Goal: Find specific page/section: Find specific page/section

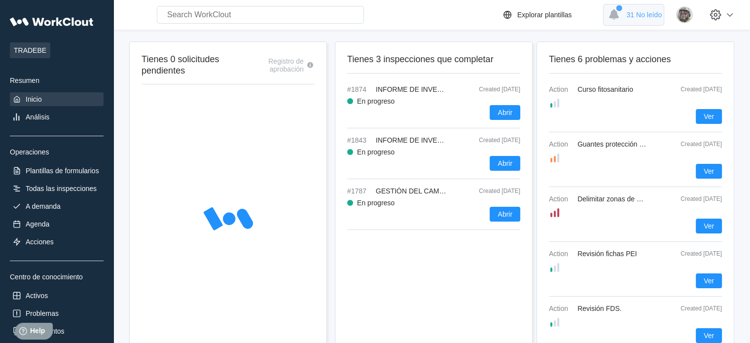
click at [643, 12] on span "31 No leído" at bounding box center [644, 15] width 36 height 8
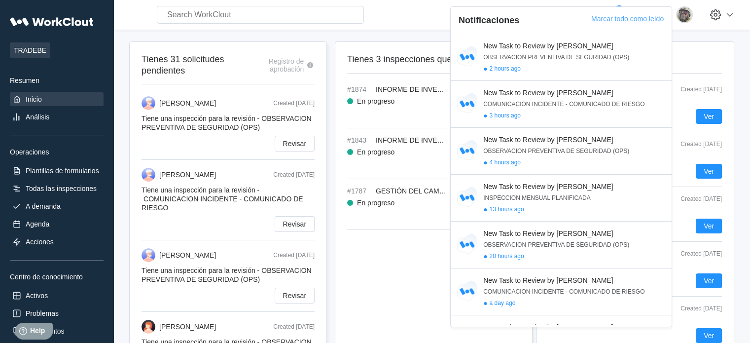
click at [643, 15] on div "Marcar todo como leído" at bounding box center [627, 24] width 72 height 19
click at [380, 22] on div "Search for anything... Activos • Empleados • Habilidades • Documentos • Problem…" at bounding box center [329, 15] width 424 height 18
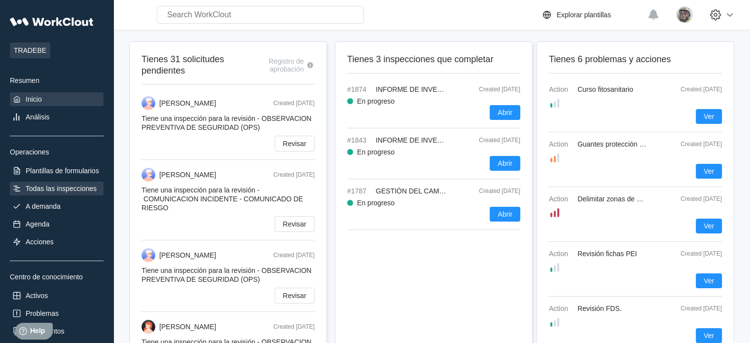
click at [69, 189] on div "Todas las inspecciones" at bounding box center [61, 188] width 71 height 8
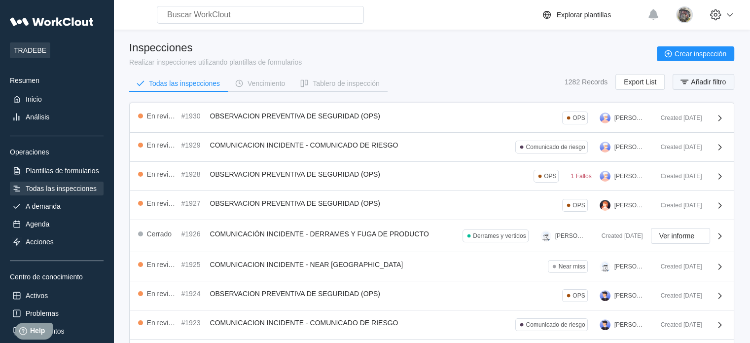
click at [702, 80] on span "Añadir filtro" at bounding box center [708, 81] width 35 height 7
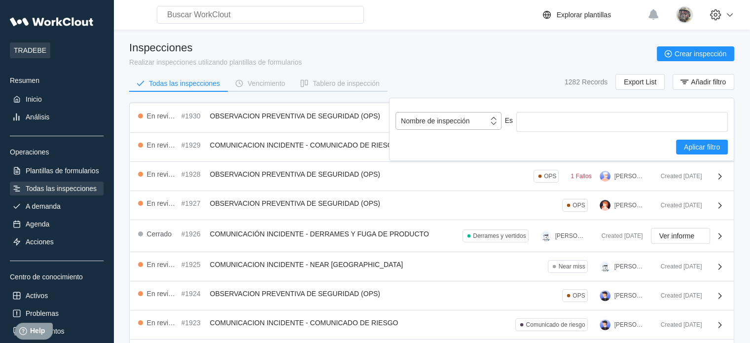
click at [457, 120] on div "Nombre de inspección" at bounding box center [435, 121] width 69 height 8
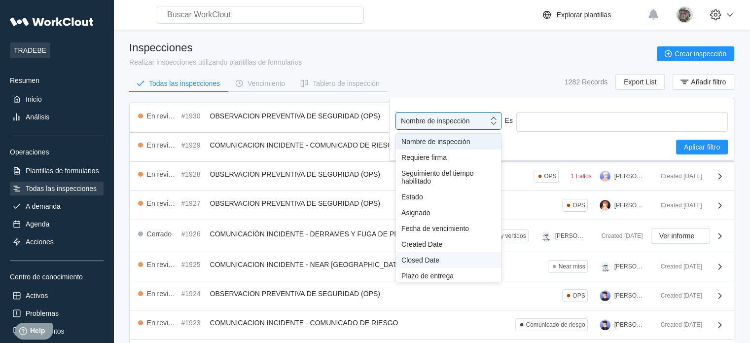
scroll to position [49, 0]
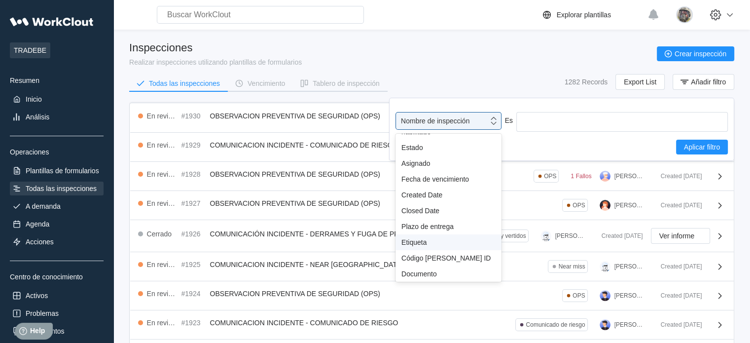
click at [429, 246] on div "Etiqueta" at bounding box center [448, 242] width 94 height 8
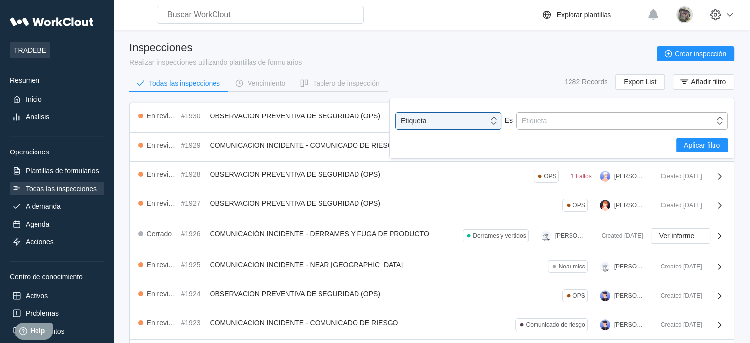
click at [558, 117] on div "Etiqueta" at bounding box center [616, 121] width 198 height 14
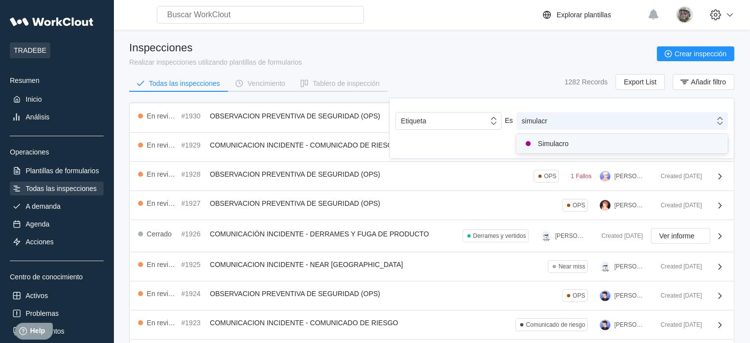
type input "simulacro"
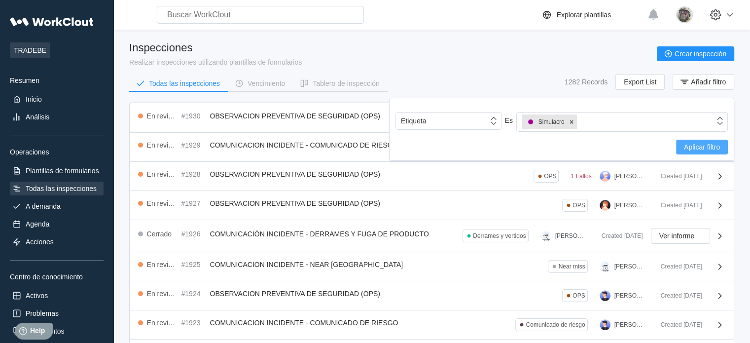
click at [698, 149] on span "Aplicar filtro" at bounding box center [702, 146] width 36 height 7
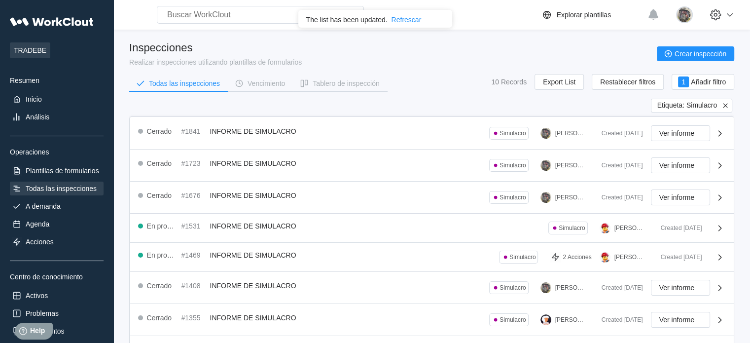
click at [454, 63] on div "Inspecciones Realizar inspecciones utilizando plantillas de formularios Crear i…" at bounding box center [431, 53] width 605 height 25
click at [725, 105] on icon at bounding box center [725, 105] width 9 height 9
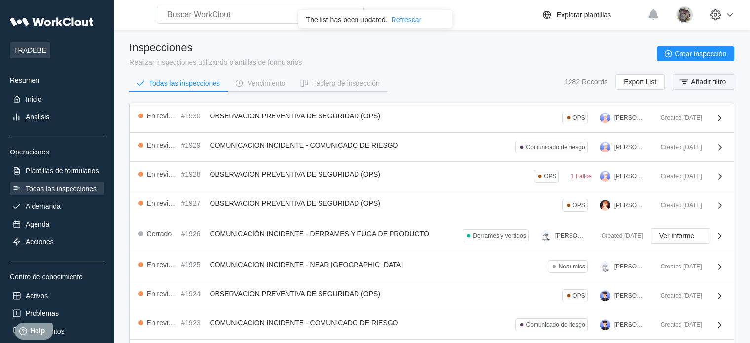
click at [706, 76] on button "Añadir filtro" at bounding box center [704, 82] width 62 height 16
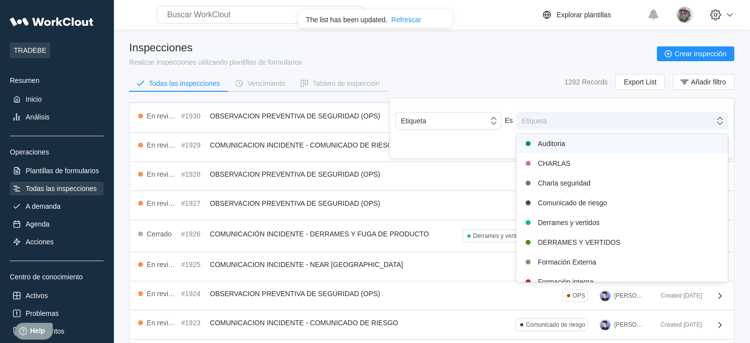
click at [564, 120] on div "Etiqueta" at bounding box center [616, 121] width 198 height 14
type input "1"
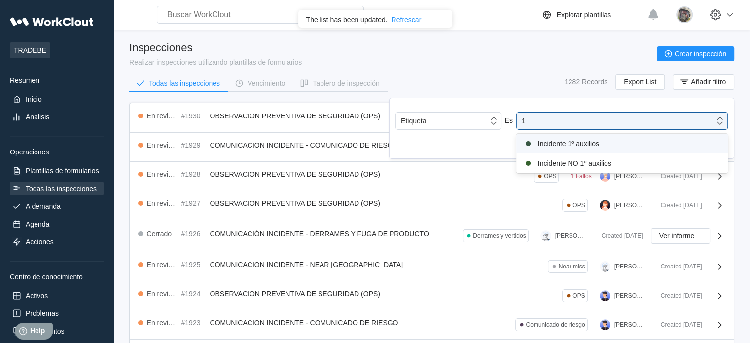
click at [580, 141] on div "Incidente 1º auxilios" at bounding box center [622, 144] width 200 height 12
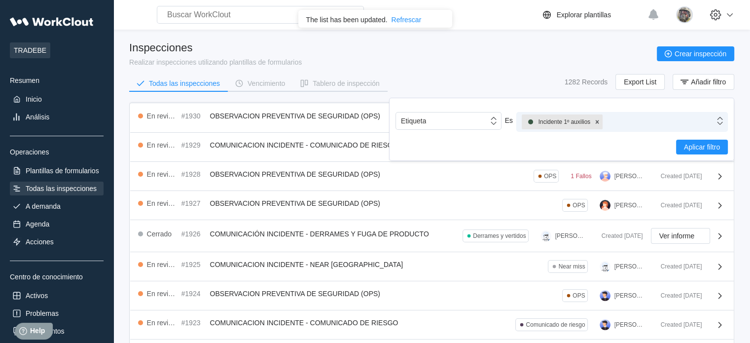
type input "1"
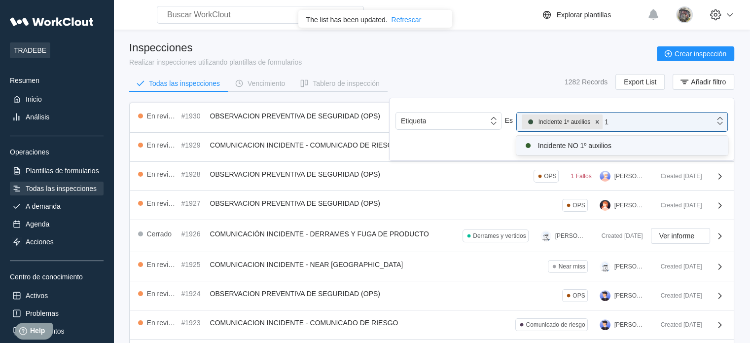
click at [621, 152] on div "Incidente NO 1º auxilios" at bounding box center [622, 146] width 212 height 20
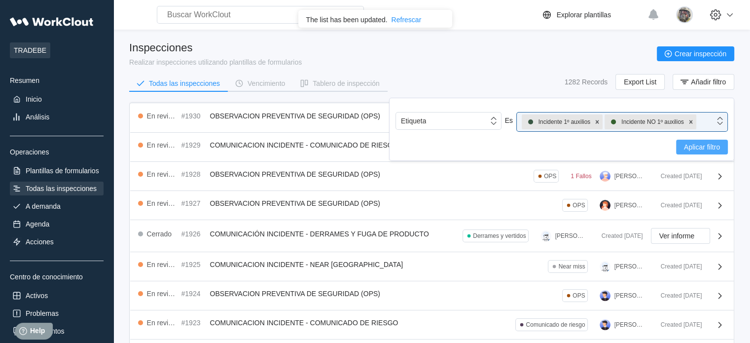
click at [688, 153] on button "Aplicar filtro" at bounding box center [702, 147] width 52 height 15
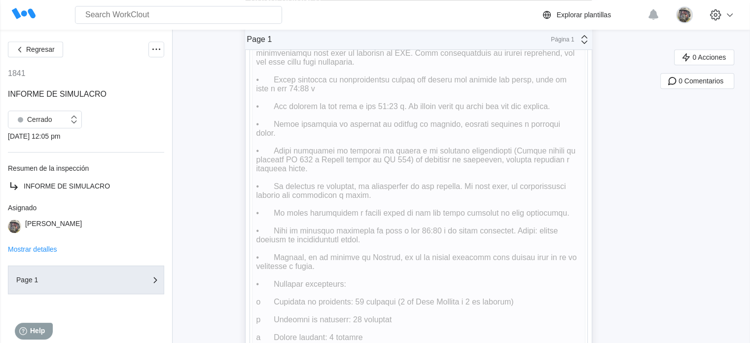
scroll to position [776, 0]
